Goal: Information Seeking & Learning: Learn about a topic

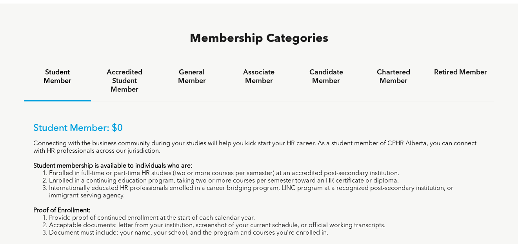
scroll to position [496, 0]
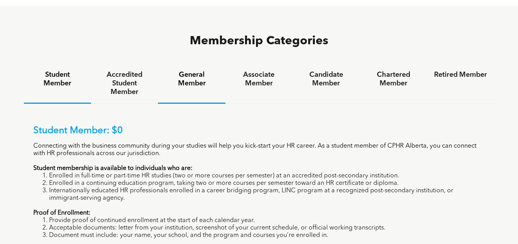
click at [203, 71] on h4 "General Member" at bounding box center [191, 79] width 53 height 17
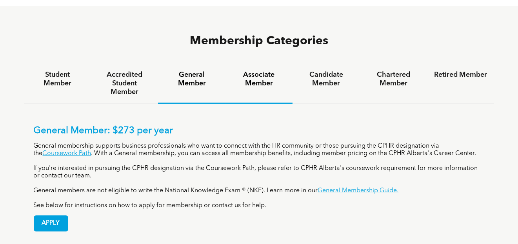
click at [260, 71] on h4 "Associate Member" at bounding box center [258, 79] width 53 height 17
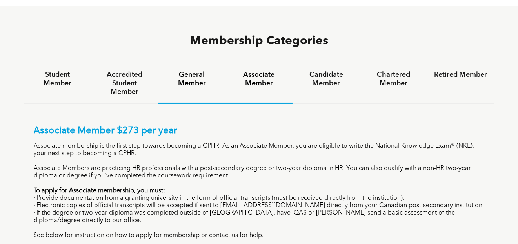
click at [194, 71] on h4 "General Member" at bounding box center [191, 79] width 53 height 17
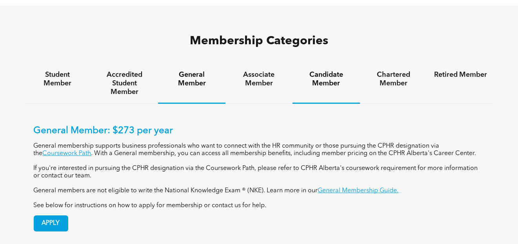
click at [325, 71] on h4 "Candidate Member" at bounding box center [326, 79] width 53 height 17
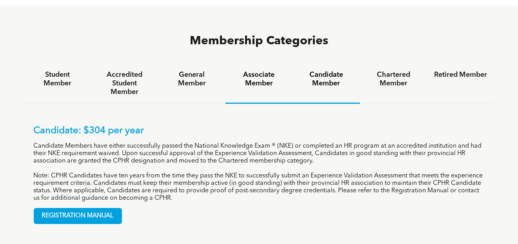
click at [260, 71] on h4 "Associate Member" at bounding box center [258, 79] width 53 height 17
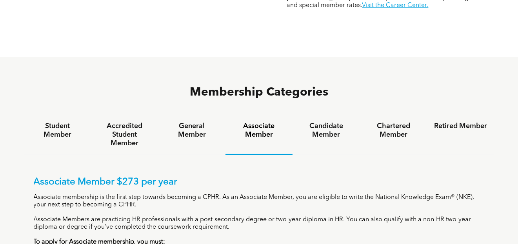
scroll to position [461, 0]
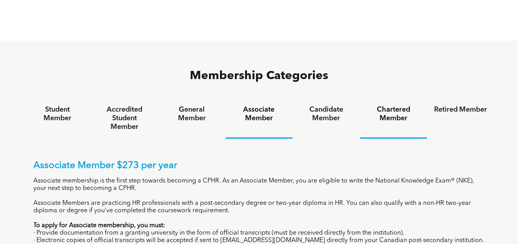
click at [392, 105] on h4 "Chartered Member" at bounding box center [393, 113] width 53 height 17
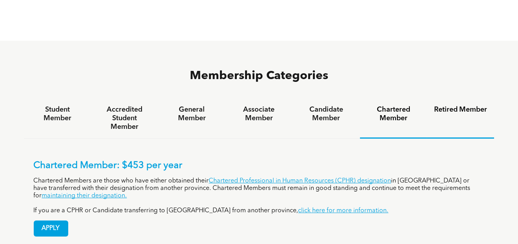
click at [465, 105] on h4 "Retired Member" at bounding box center [460, 109] width 53 height 9
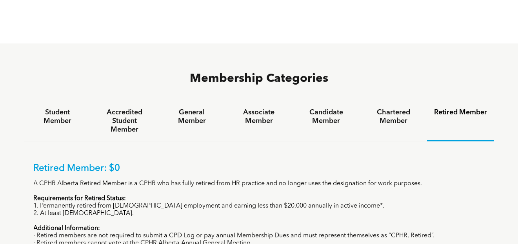
scroll to position [456, 0]
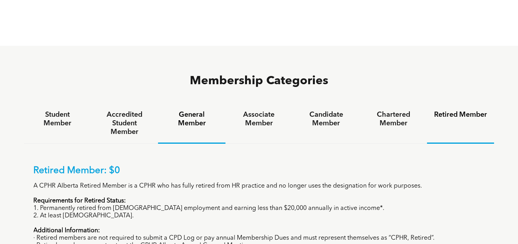
click at [190, 111] on h4 "General Member" at bounding box center [191, 119] width 53 height 17
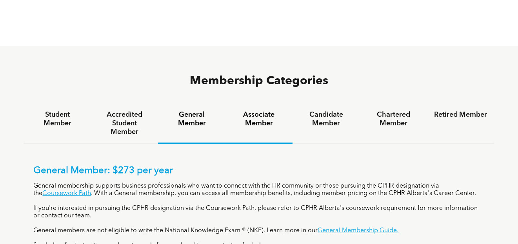
click at [256, 111] on h4 "Associate Member" at bounding box center [258, 119] width 53 height 17
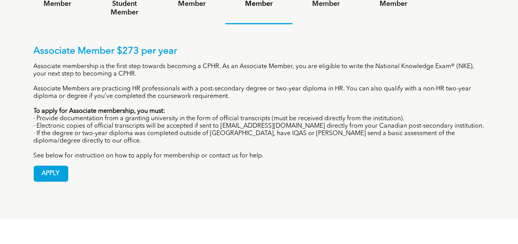
scroll to position [482, 0]
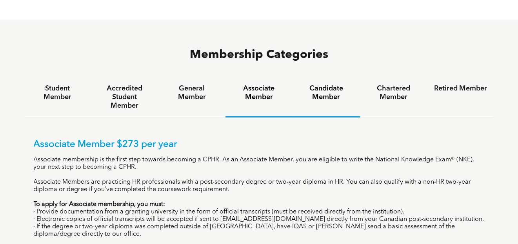
click at [326, 84] on h4 "Candidate Member" at bounding box center [326, 92] width 53 height 17
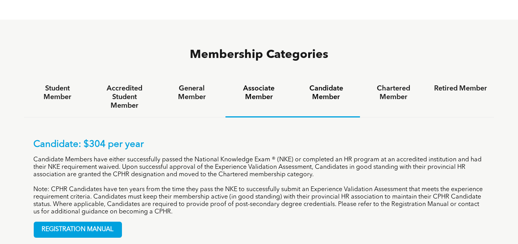
click at [252, 84] on h4 "Associate Member" at bounding box center [258, 92] width 53 height 17
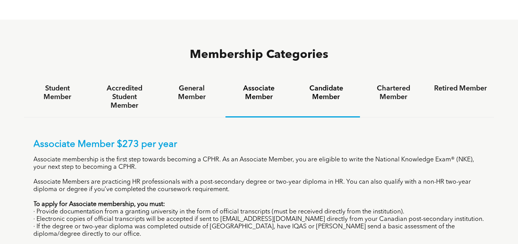
click at [325, 84] on h4 "Candidate Member" at bounding box center [326, 92] width 53 height 17
